Goal: Information Seeking & Learning: Check status

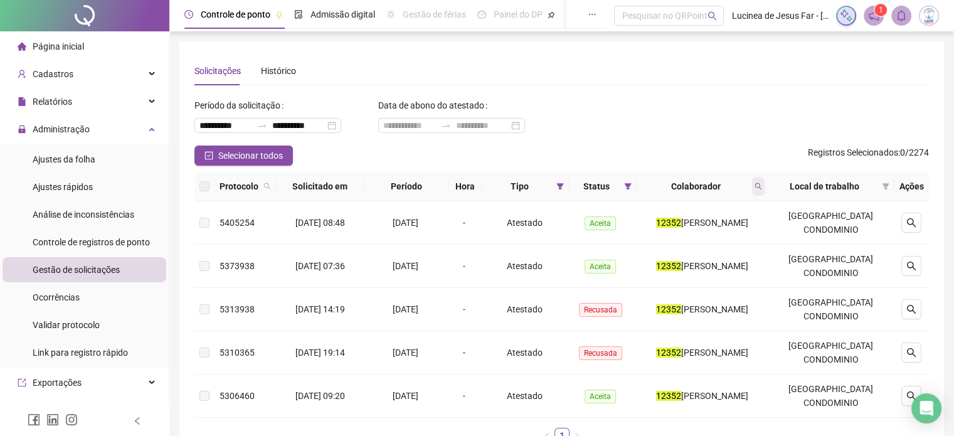
click at [762, 187] on icon "search" at bounding box center [758, 186] width 8 height 8
click at [586, 196] on th "Status" at bounding box center [603, 186] width 68 height 29
click at [762, 183] on icon "search" at bounding box center [758, 186] width 7 height 7
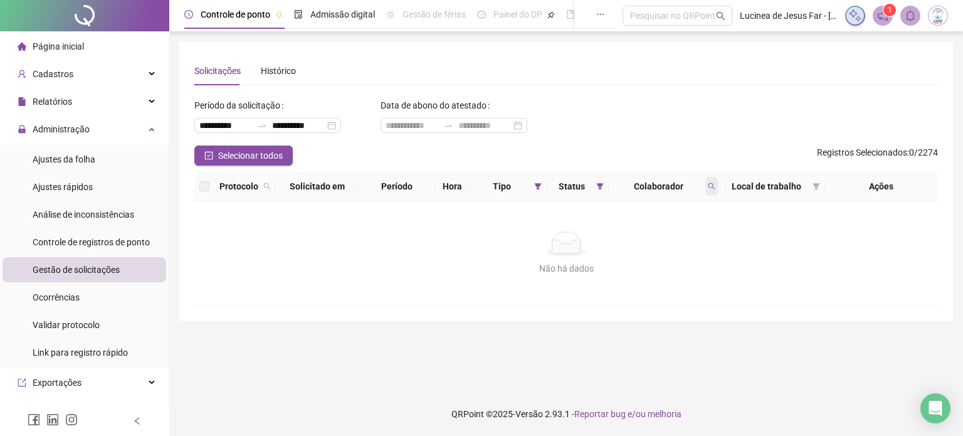
click at [713, 192] on span at bounding box center [711, 186] width 13 height 19
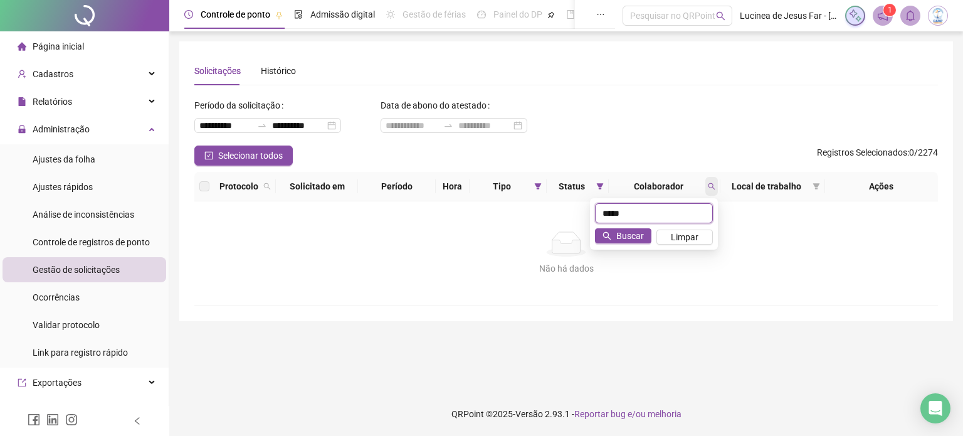
type input "*****"
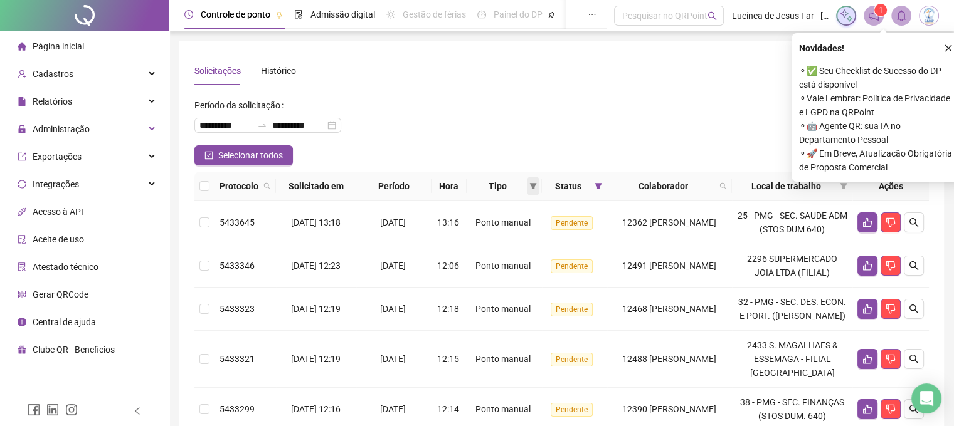
click at [529, 188] on icon "filter" at bounding box center [533, 186] width 8 height 8
click at [491, 232] on span "Atestado" at bounding box center [482, 231] width 36 height 10
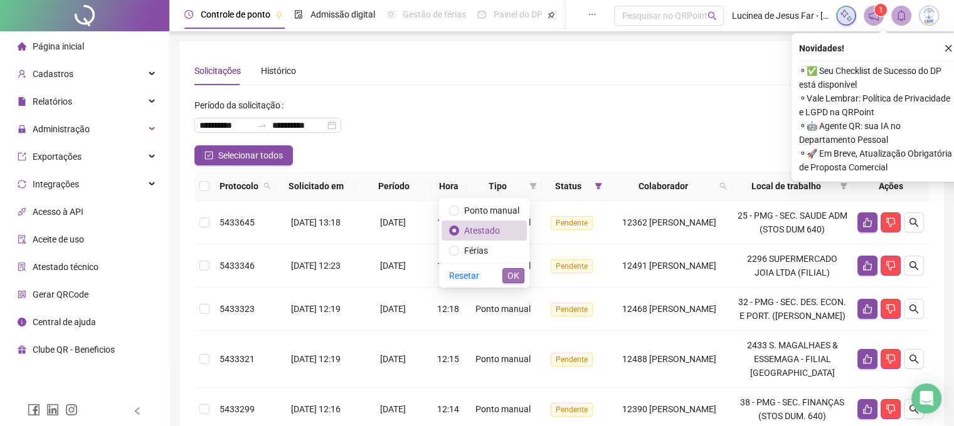
click at [512, 280] on span "OK" at bounding box center [513, 276] width 12 height 14
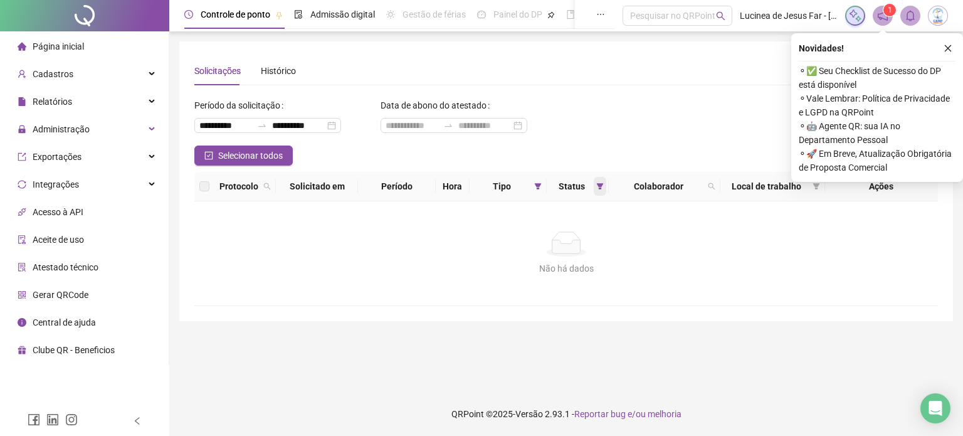
click at [598, 189] on icon "filter" at bounding box center [600, 186] width 8 height 8
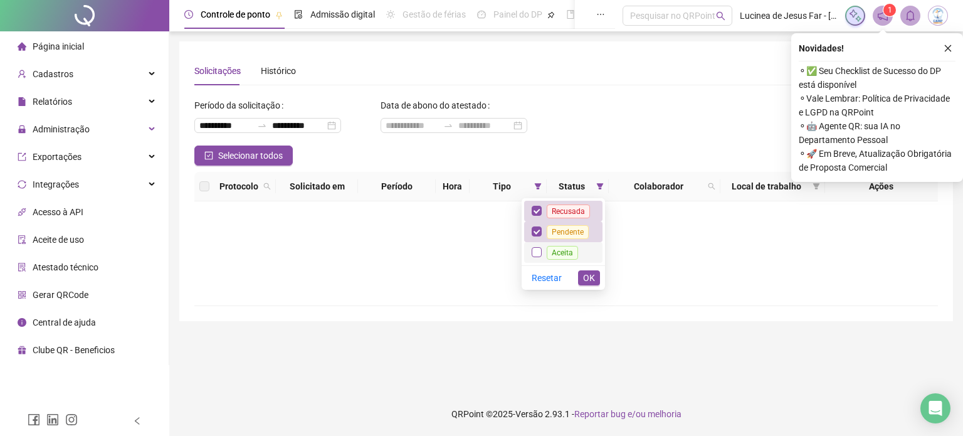
click at [540, 245] on label at bounding box center [537, 252] width 10 height 14
click at [532, 248] on li "Aceita" at bounding box center [563, 252] width 78 height 21
click at [591, 278] on span "OK" at bounding box center [589, 278] width 12 height 14
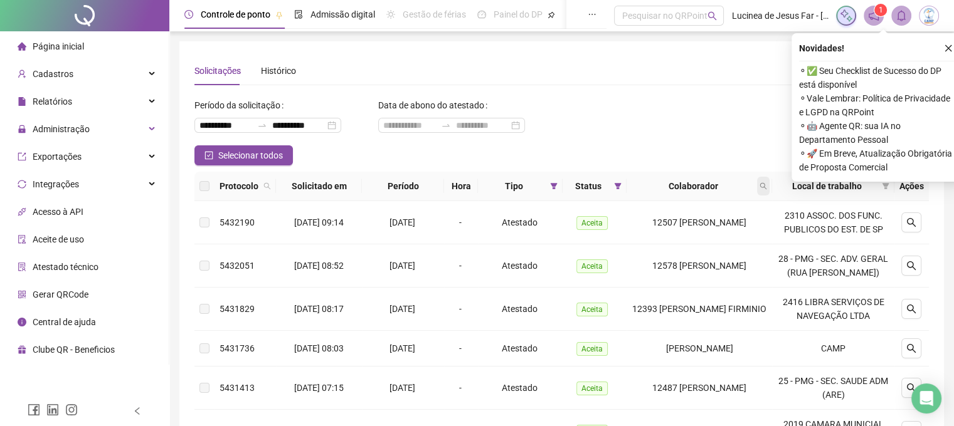
click at [765, 184] on icon "search" at bounding box center [763, 186] width 8 height 8
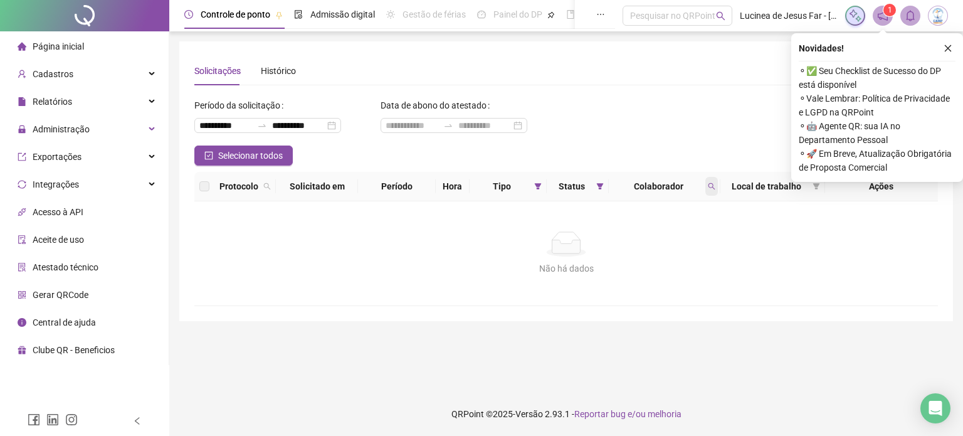
click at [710, 186] on icon "search" at bounding box center [712, 186] width 8 height 8
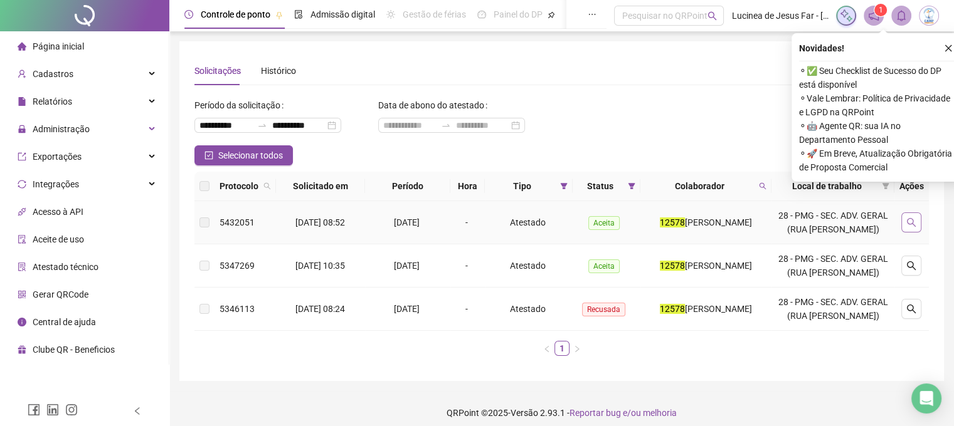
click at [909, 224] on icon "search" at bounding box center [911, 223] width 10 height 10
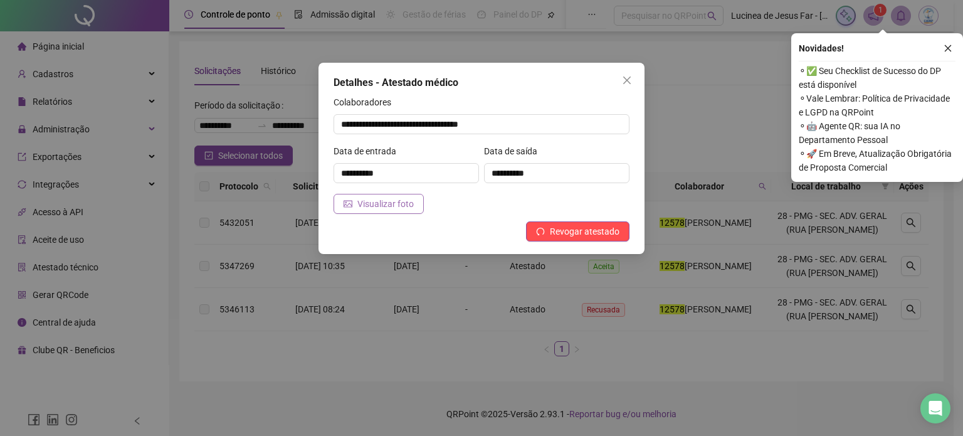
click at [400, 213] on button "Visualizar foto" at bounding box center [379, 204] width 90 height 20
click at [626, 83] on icon "close" at bounding box center [627, 80] width 10 height 10
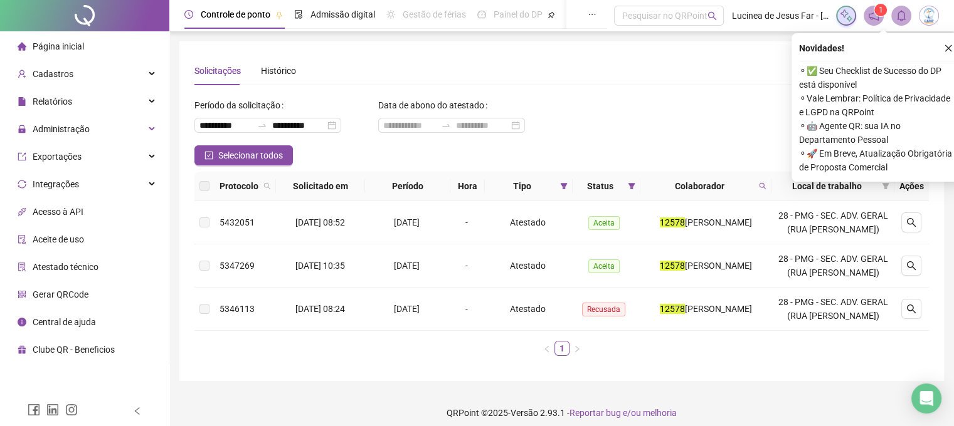
click at [766, 185] on div "Colaborador" at bounding box center [705, 186] width 121 height 14
click at [766, 185] on icon "search" at bounding box center [763, 186] width 8 height 8
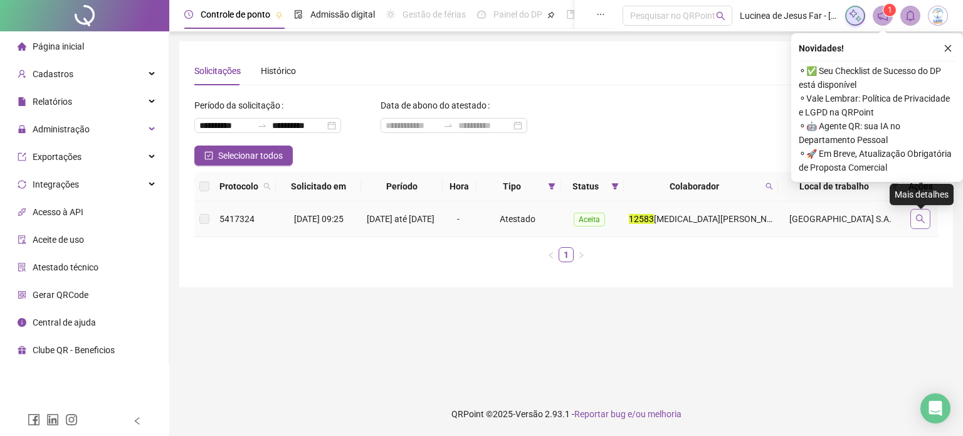
click at [921, 219] on icon "search" at bounding box center [920, 219] width 10 height 10
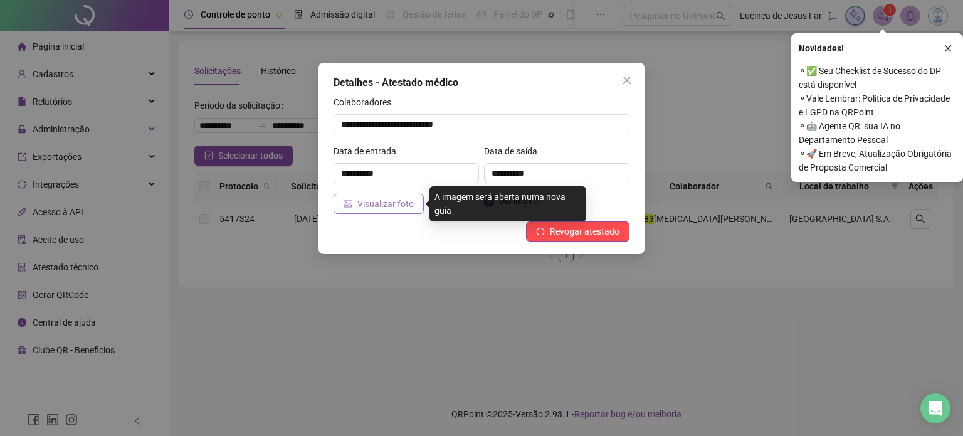
click at [386, 213] on button "Visualizar foto" at bounding box center [379, 204] width 90 height 20
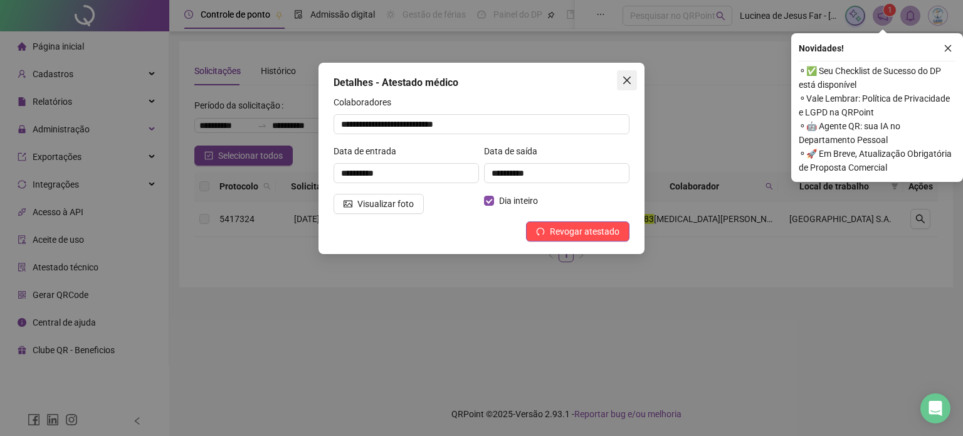
click at [618, 72] on button "Close" at bounding box center [627, 80] width 20 height 20
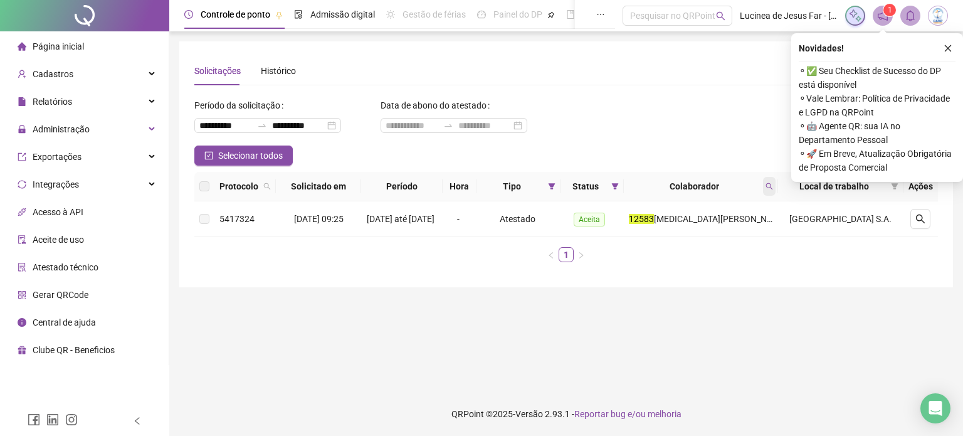
click at [775, 187] on span at bounding box center [769, 186] width 13 height 19
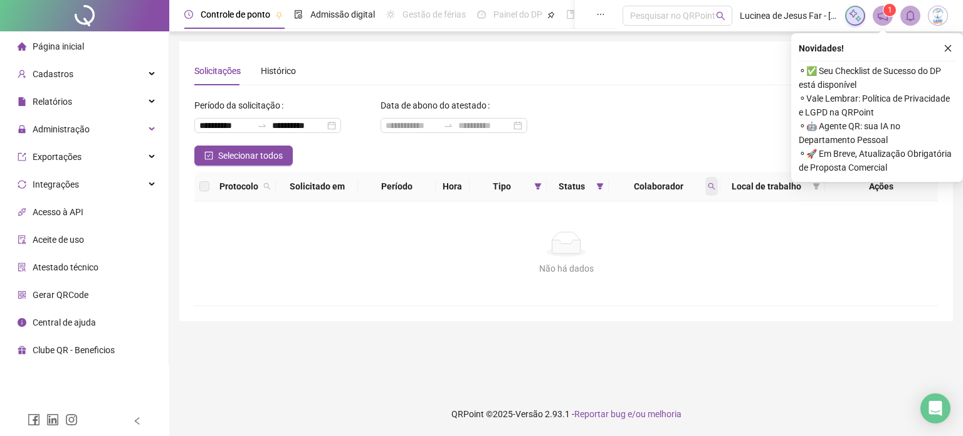
drag, startPoint x: 720, startPoint y: 187, endPoint x: 713, endPoint y: 192, distance: 8.4
click at [720, 187] on th "Local de trabalho" at bounding box center [772, 186] width 104 height 29
click at [713, 192] on span at bounding box center [711, 186] width 13 height 19
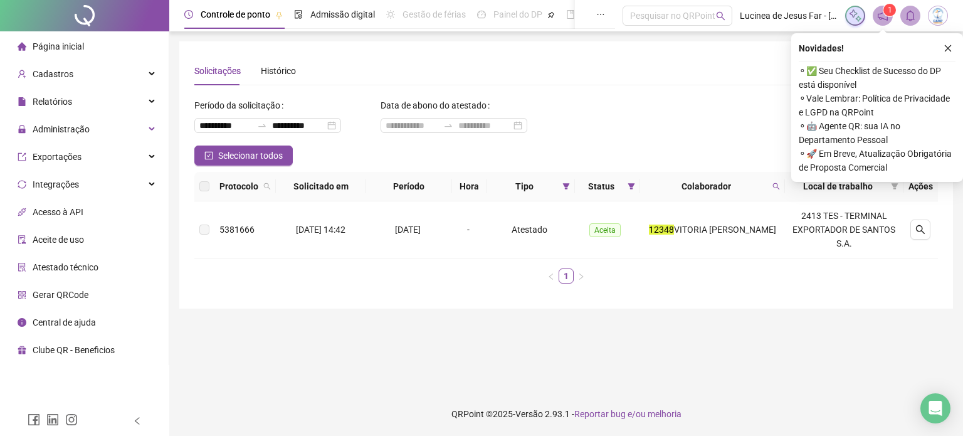
click at [772, 188] on div "Colaborador" at bounding box center [712, 186] width 135 height 14
click at [777, 185] on span at bounding box center [776, 186] width 13 height 19
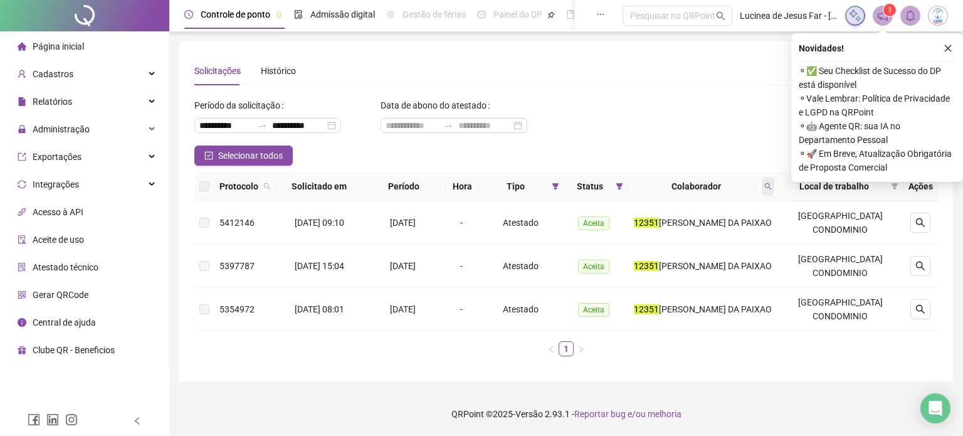
click at [774, 181] on span at bounding box center [768, 186] width 13 height 19
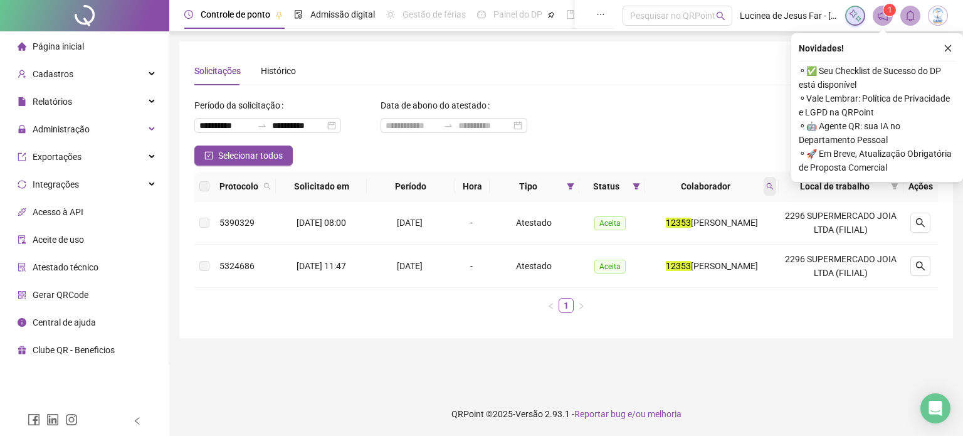
click at [774, 187] on icon "search" at bounding box center [770, 186] width 8 height 8
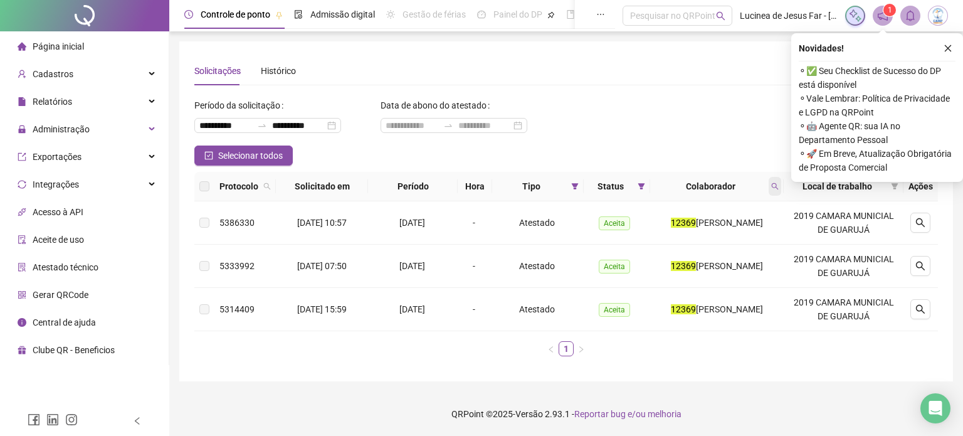
click at [776, 182] on span at bounding box center [775, 186] width 13 height 19
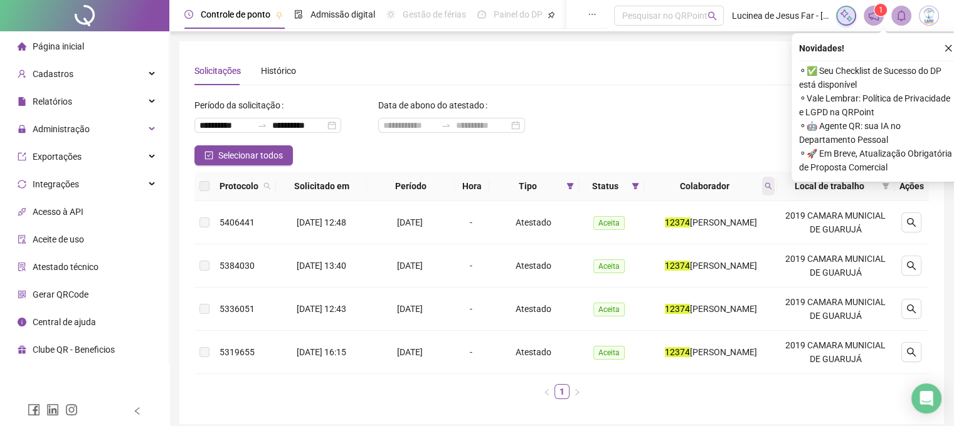
click at [772, 184] on icon "search" at bounding box center [768, 186] width 8 height 8
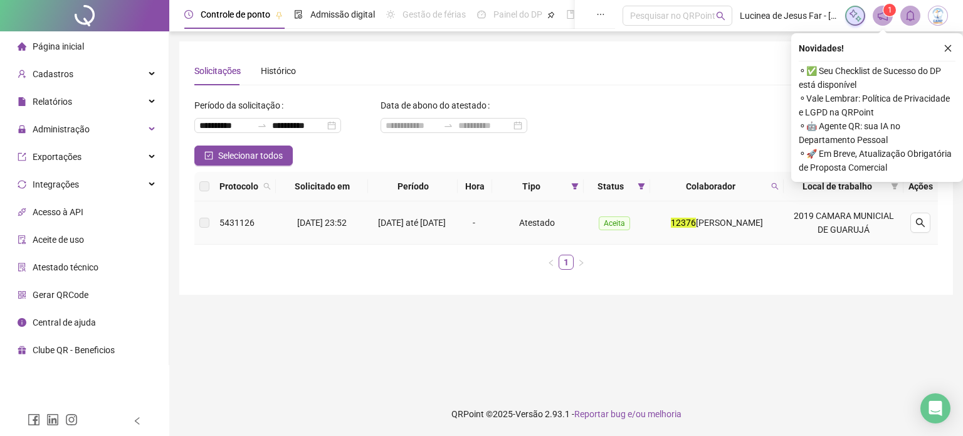
click at [932, 218] on div at bounding box center [920, 223] width 24 height 20
click at [920, 223] on icon "search" at bounding box center [920, 223] width 10 height 10
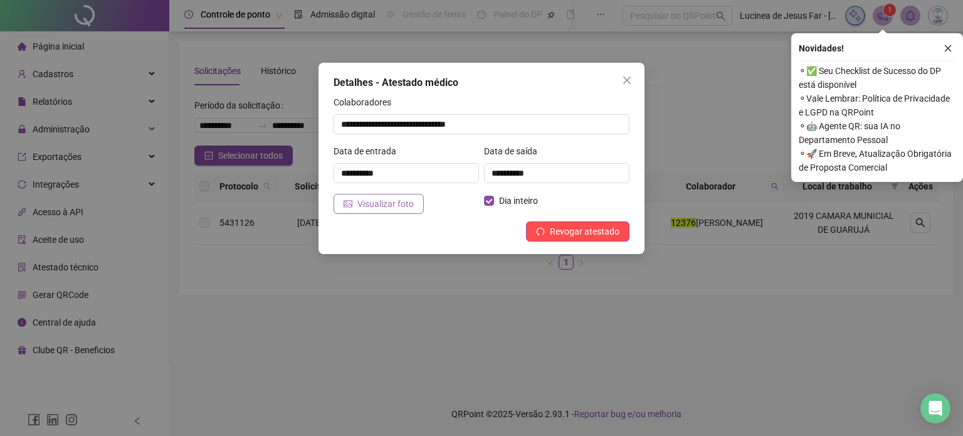
click at [400, 205] on span "Visualizar foto" at bounding box center [385, 204] width 56 height 14
click at [618, 83] on span "Close" at bounding box center [627, 80] width 20 height 10
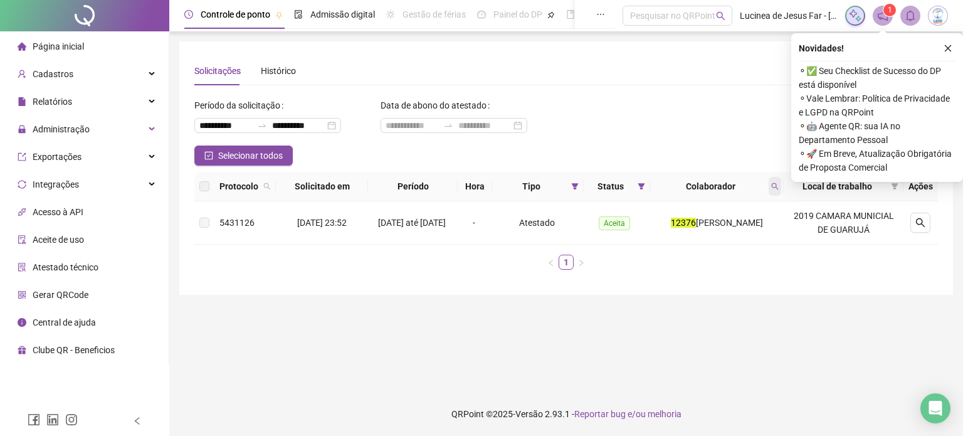
click at [781, 190] on span at bounding box center [775, 186] width 13 height 19
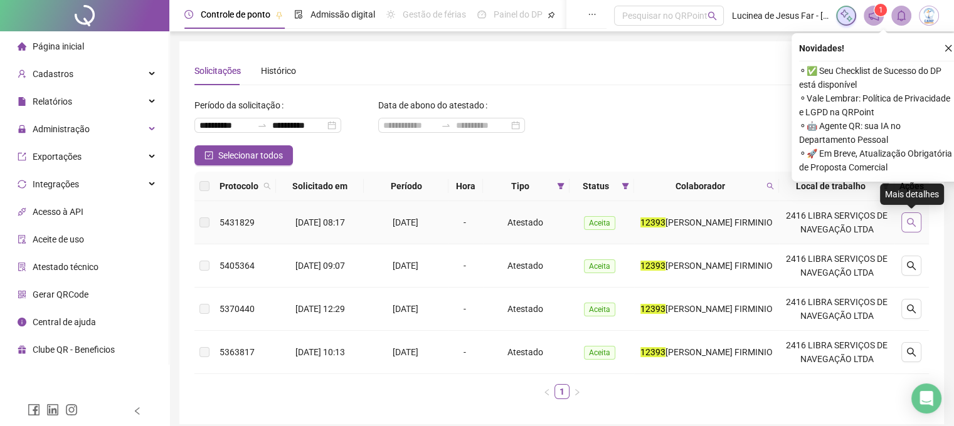
click at [911, 220] on icon "search" at bounding box center [911, 223] width 10 height 10
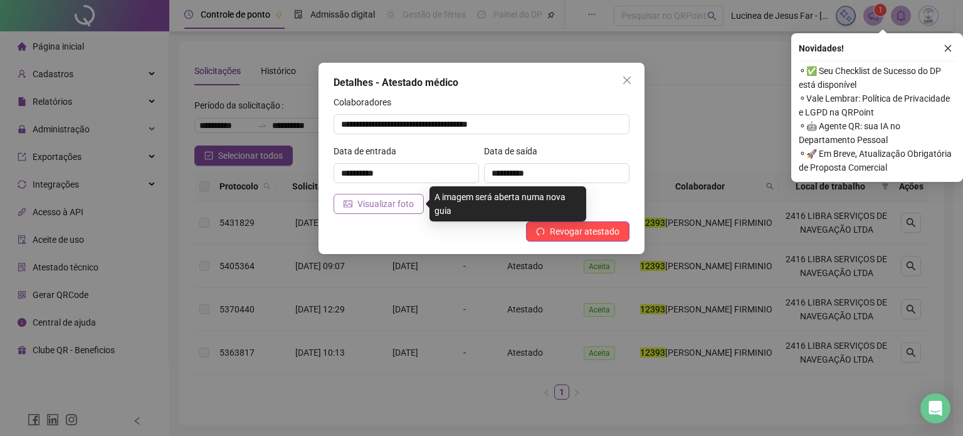
click at [349, 212] on button "Visualizar foto" at bounding box center [379, 204] width 90 height 20
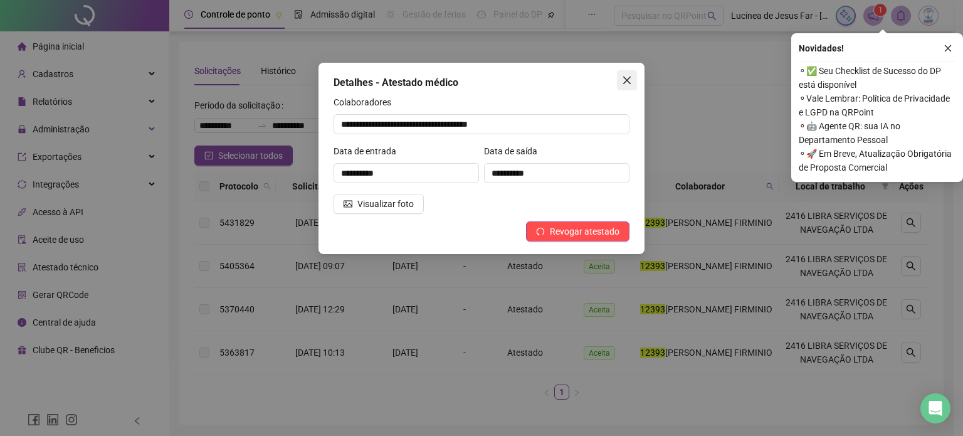
click at [624, 80] on icon "close" at bounding box center [627, 80] width 10 height 10
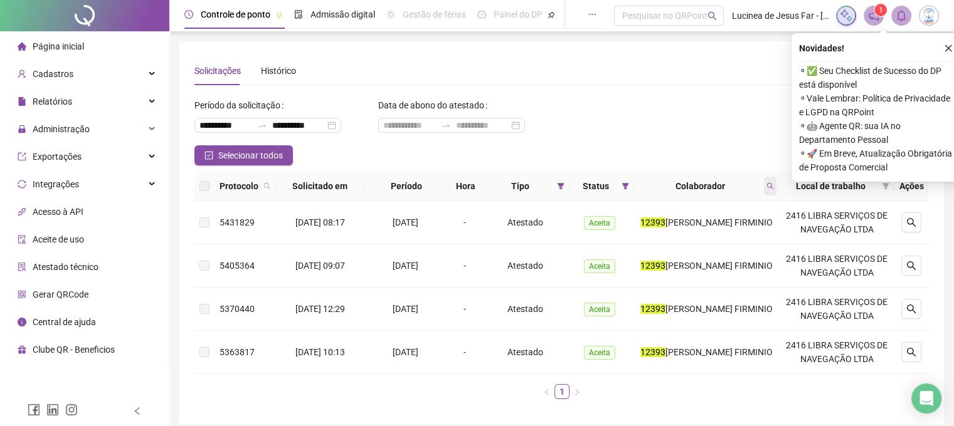
click at [774, 184] on icon "search" at bounding box center [770, 186] width 8 height 8
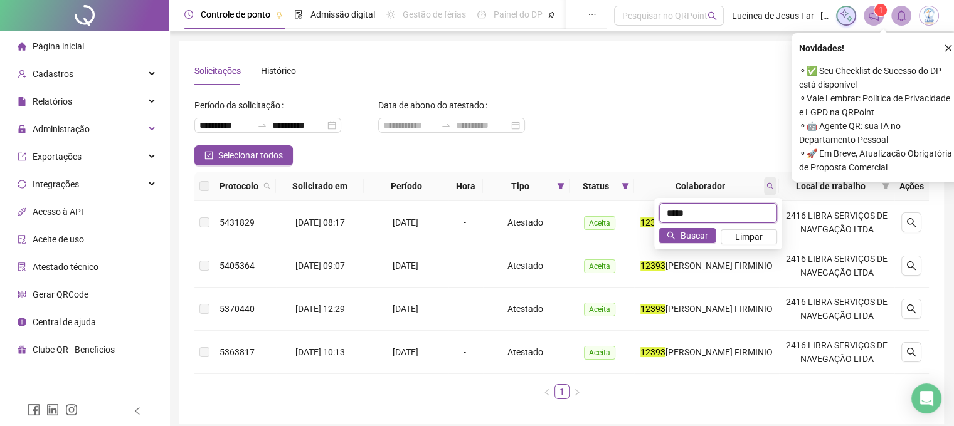
type input "*****"
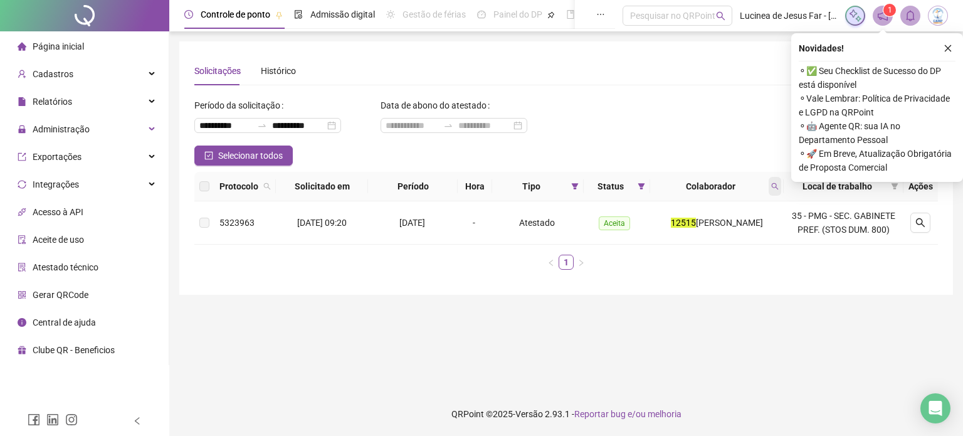
click at [781, 186] on span at bounding box center [775, 186] width 13 height 19
